Goal: Information Seeking & Learning: Learn about a topic

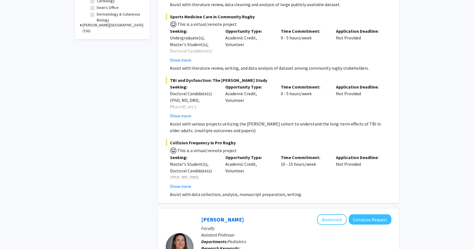
scroll to position [223, 0]
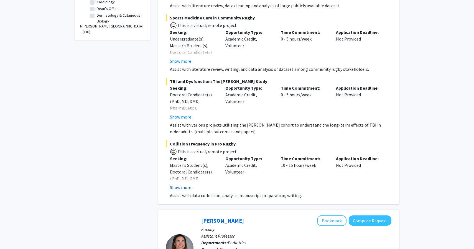
click at [186, 190] on button "Show more" at bounding box center [180, 187] width 21 height 7
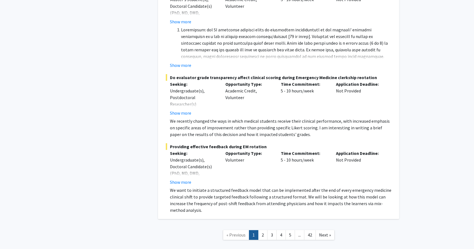
scroll to position [4017, 0]
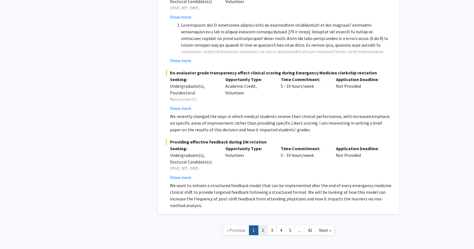
click at [262, 225] on link "2" at bounding box center [262, 230] width 9 height 10
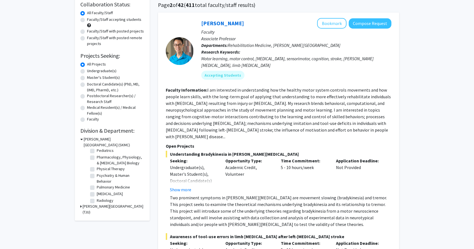
scroll to position [209, 0]
click at [97, 154] on label "Pediatrics" at bounding box center [105, 155] width 17 height 6
click at [97, 154] on input "Pediatrics" at bounding box center [99, 154] width 4 height 4
checkbox input "true"
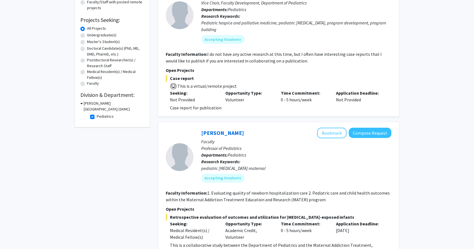
scroll to position [79, 0]
copy fg-read-more "case reports"
drag, startPoint x: 341, startPoint y: 54, endPoint x: 363, endPoint y: 55, distance: 21.6
click at [363, 55] on fg-read-more "I do not have any active research at this time, but I often have interesting ca…" at bounding box center [274, 58] width 216 height 12
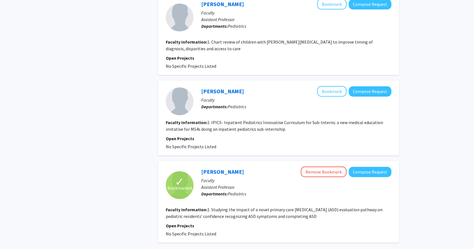
scroll to position [1144, 0]
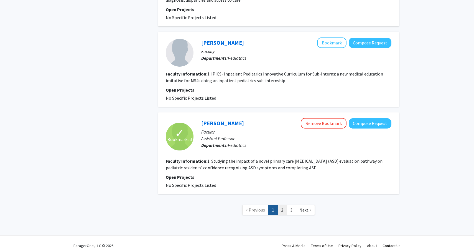
click at [282, 205] on link "2" at bounding box center [281, 210] width 9 height 10
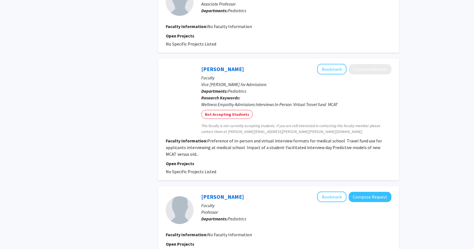
scroll to position [628, 0]
click at [183, 150] on section "Faculty Information: Preference of in-person and virtual interview formats for …" at bounding box center [279, 147] width 226 height 20
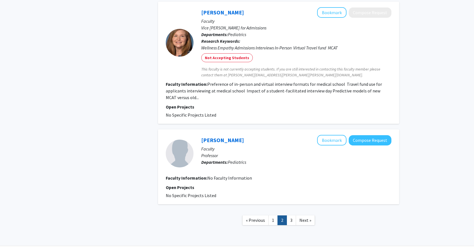
scroll to position [688, 0]
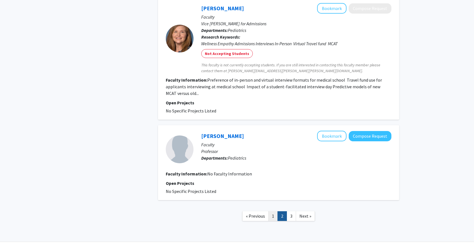
click at [274, 217] on link "1" at bounding box center [272, 216] width 9 height 10
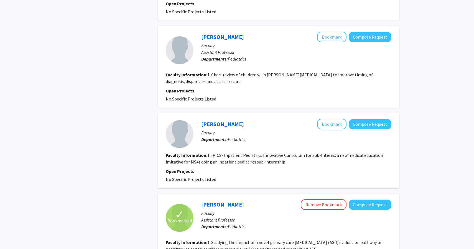
scroll to position [1144, 0]
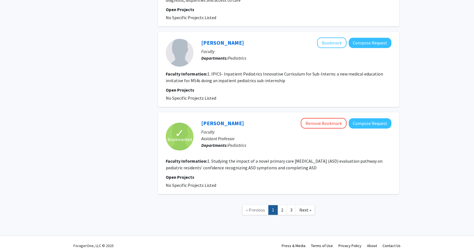
click at [281, 158] on fg-read-more "1. Studying the impact of a novel primary care [MEDICAL_DATA] (ASD) evaluation …" at bounding box center [274, 164] width 217 height 12
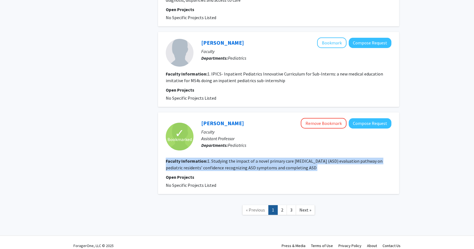
click at [281, 158] on fg-read-more "1. Studying the impact of a novel primary care [MEDICAL_DATA] (ASD) evaluation …" at bounding box center [274, 164] width 217 height 12
